Goal: Navigation & Orientation: Find specific page/section

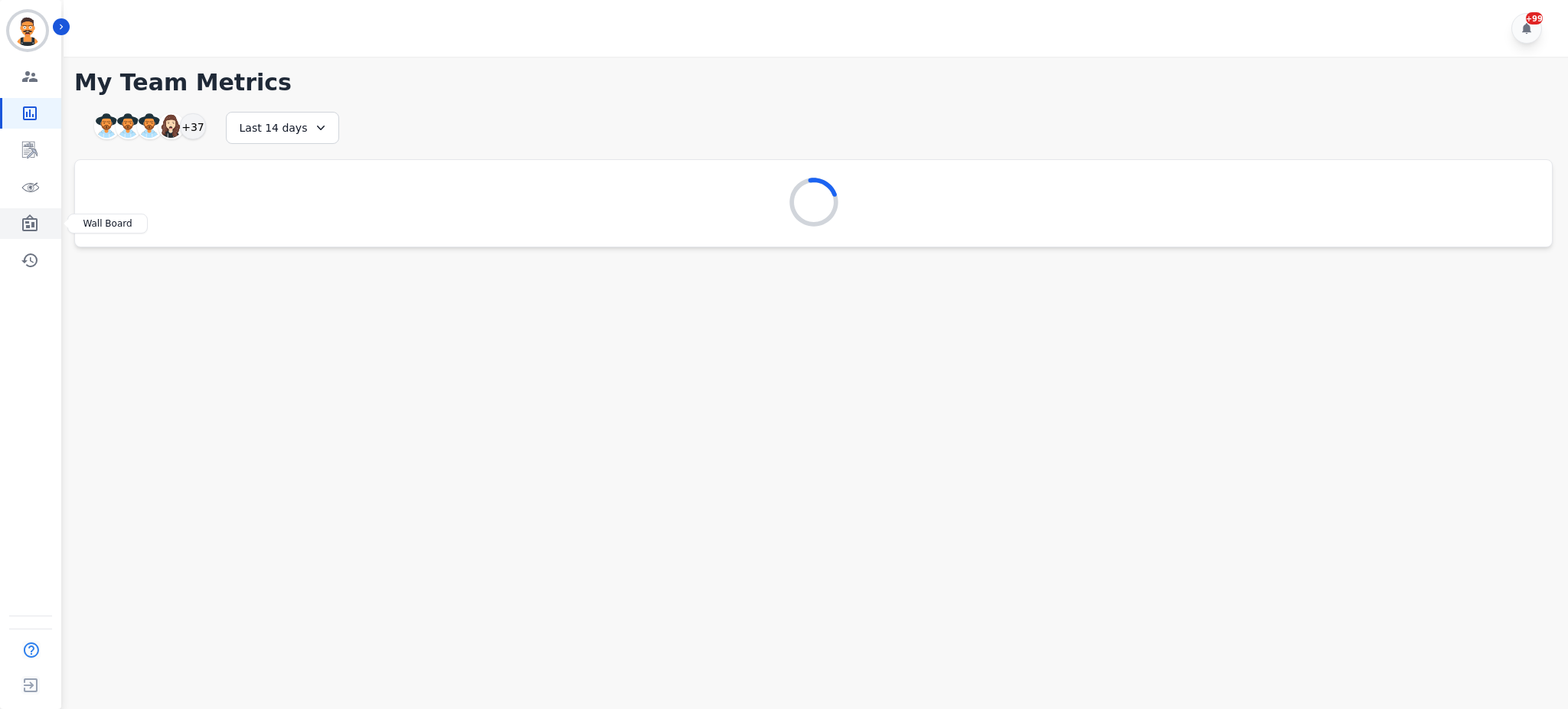
click at [42, 218] on link "Sidebar" at bounding box center [32, 224] width 59 height 31
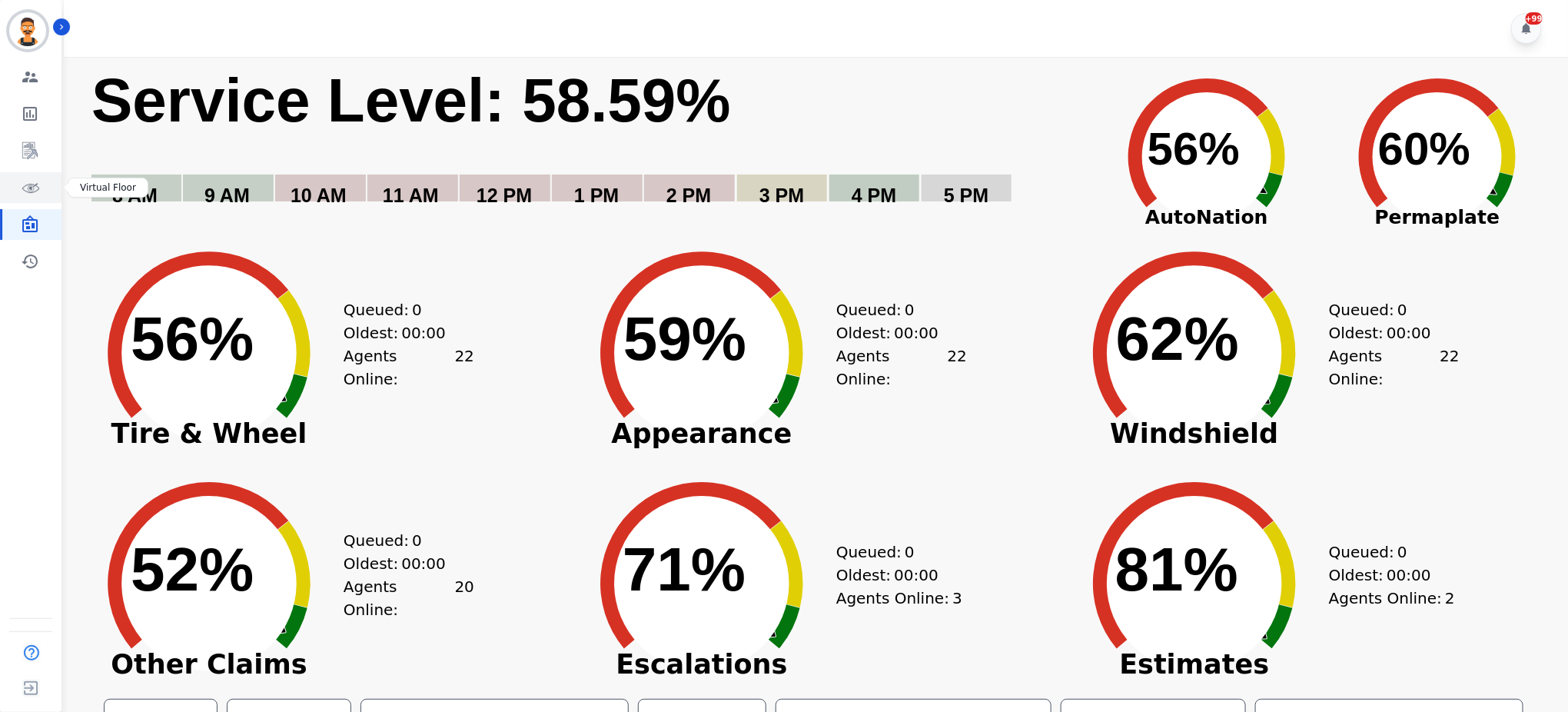
click at [41, 182] on link "Sidebar" at bounding box center [32, 188] width 59 height 31
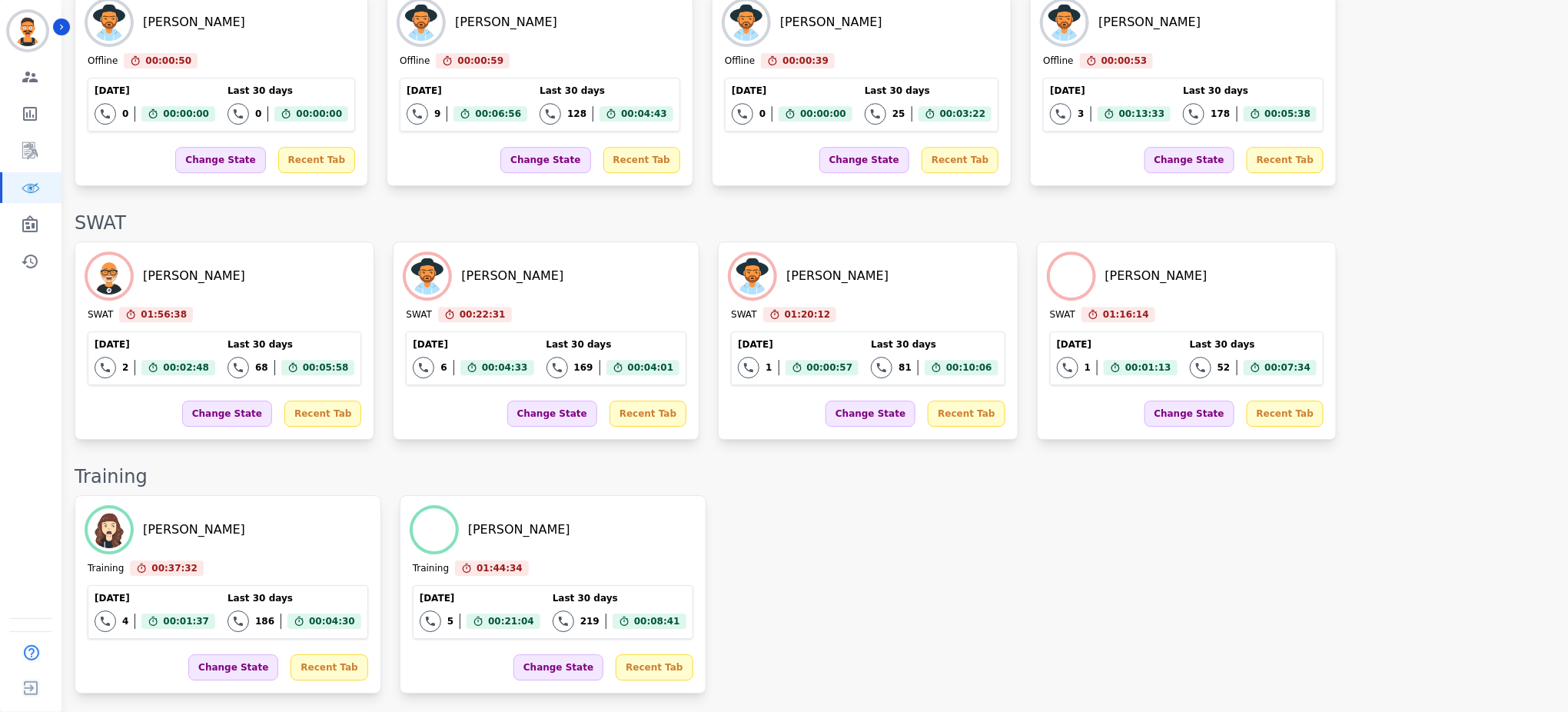
scroll to position [2241, 0]
